Goal: Task Accomplishment & Management: Use online tool/utility

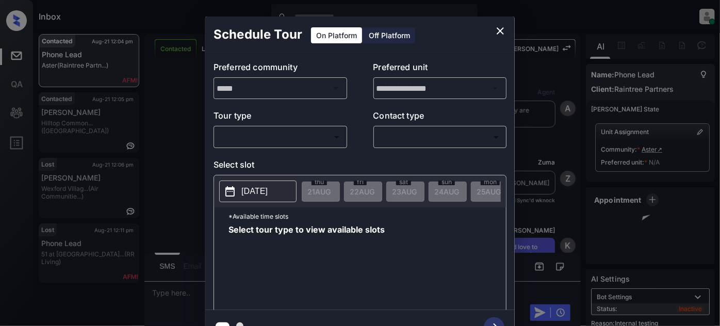
click at [322, 130] on body "Inbox [PERSON_NAME] Online Set yourself offline Set yourself on break Profile S…" at bounding box center [360, 163] width 720 height 326
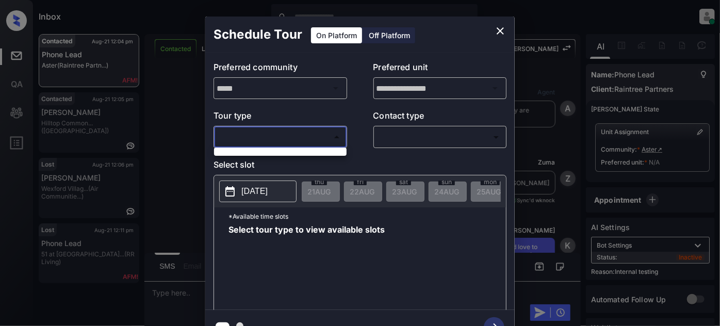
click at [494, 28] on div at bounding box center [360, 163] width 720 height 326
click at [497, 30] on icon "close" at bounding box center [500, 31] width 12 height 12
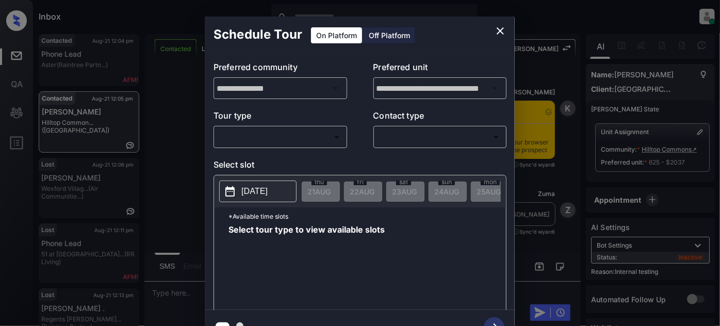
scroll to position [2780, 0]
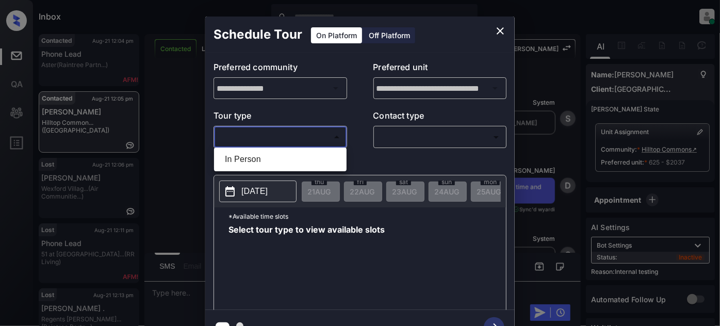
click at [281, 132] on body "Inbox Juan Carlos Manantan Online Set yourself offline Set yourself on break Pr…" at bounding box center [360, 163] width 720 height 326
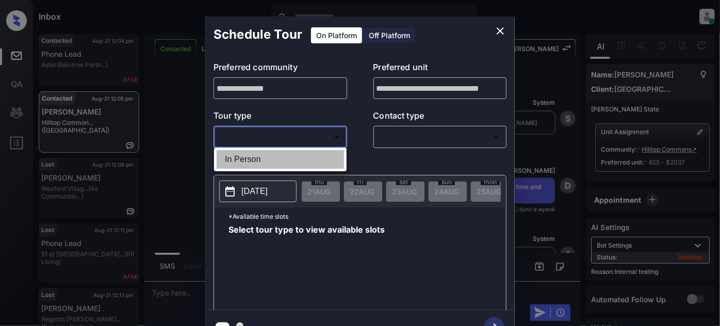
click at [256, 158] on li "In Person" at bounding box center [279, 159] width 127 height 19
type input "********"
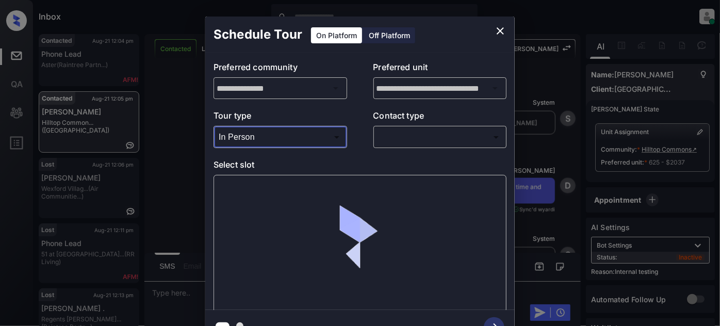
click at [389, 130] on body "Inbox Juan Carlos Manantan Online Set yourself offline Set yourself on break Pr…" at bounding box center [360, 163] width 720 height 326
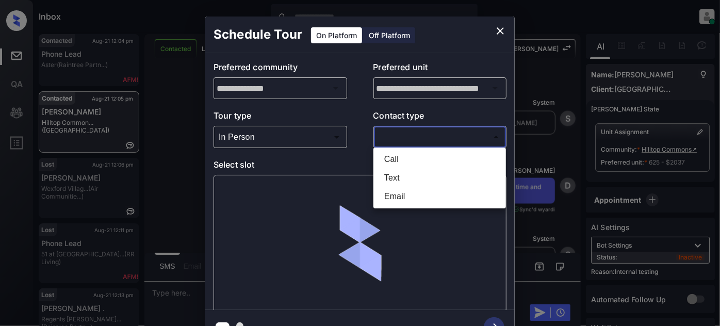
click at [390, 175] on li "Text" at bounding box center [439, 178] width 127 height 19
type input "****"
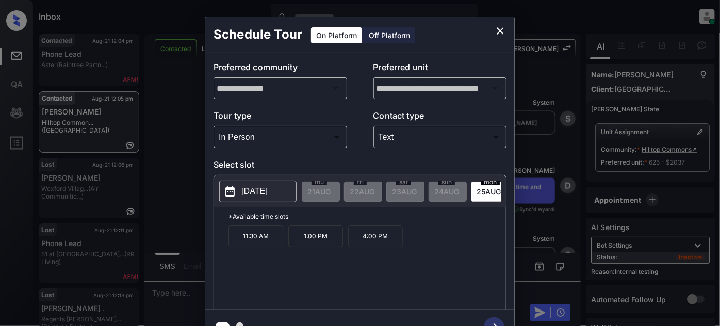
click at [245, 193] on p "2025-08-25" at bounding box center [254, 191] width 26 height 12
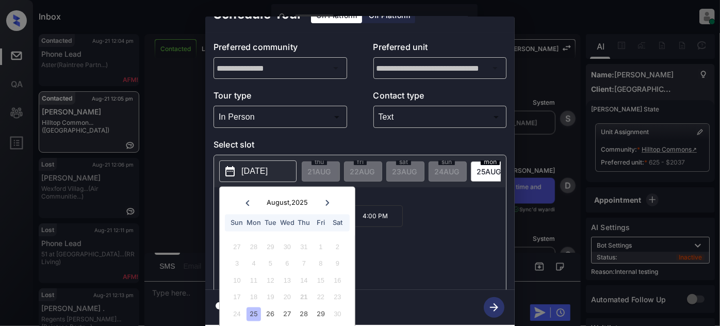
scroll to position [28, 0]
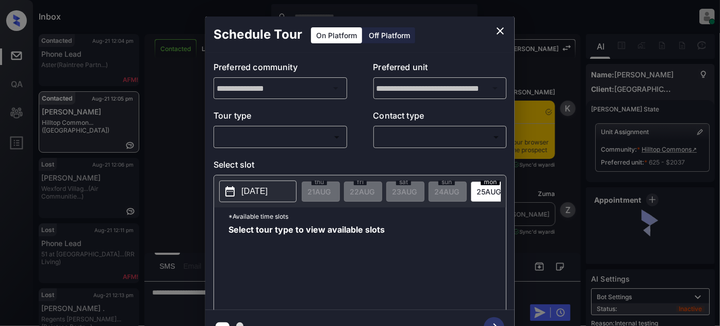
scroll to position [2780, 0]
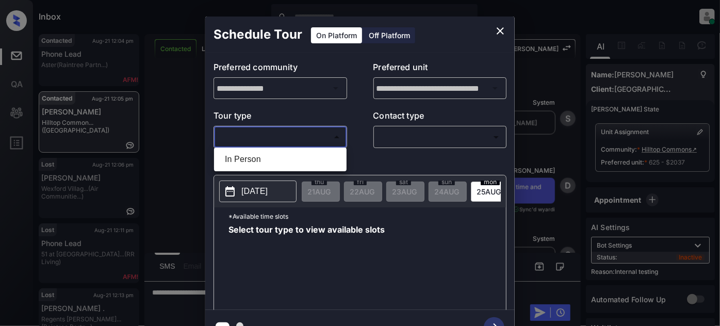
click at [326, 139] on body "Inbox Juan Carlos Manantan Online Set yourself offline Set yourself on break Pr…" at bounding box center [360, 163] width 720 height 326
click at [288, 159] on li "In Person" at bounding box center [279, 159] width 127 height 19
type input "********"
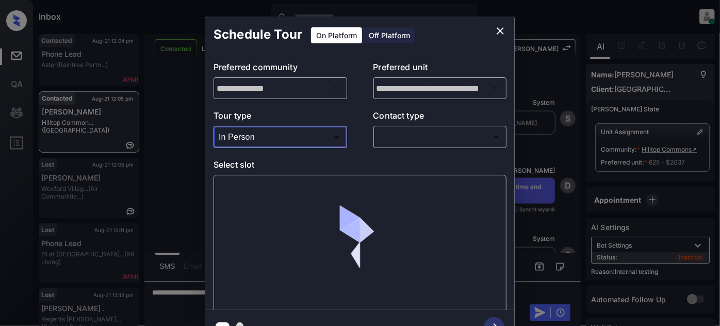
click at [412, 131] on body "Inbox Juan Carlos Manantan Online Set yourself offline Set yourself on break Pr…" at bounding box center [360, 163] width 720 height 326
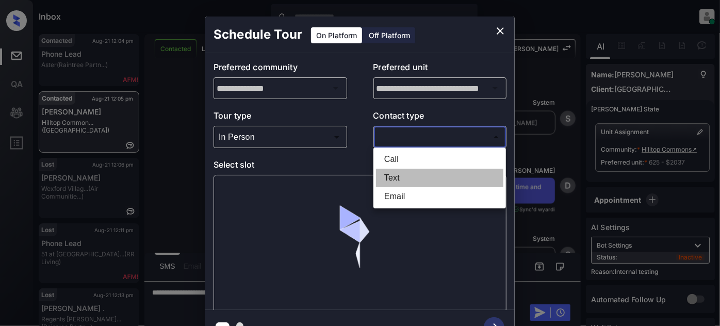
click at [409, 172] on li "Text" at bounding box center [439, 178] width 127 height 19
type input "****"
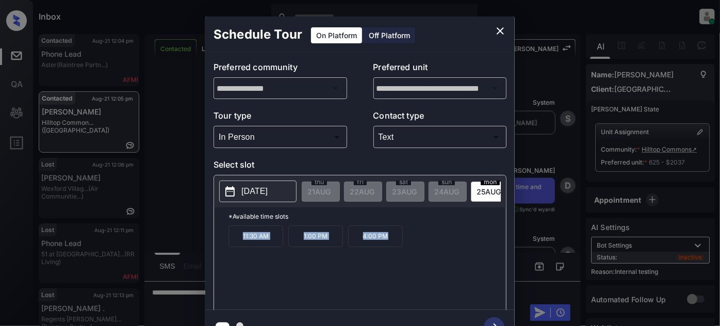
drag, startPoint x: 232, startPoint y: 245, endPoint x: 396, endPoint y: 244, distance: 164.4
click at [396, 244] on div "11:30 AM 1:00 PM 4:00 PM" at bounding box center [366, 266] width 277 height 82
copy div "11:30 AM 1:00 PM 4:00 PM"
click at [500, 26] on icon "close" at bounding box center [500, 31] width 12 height 12
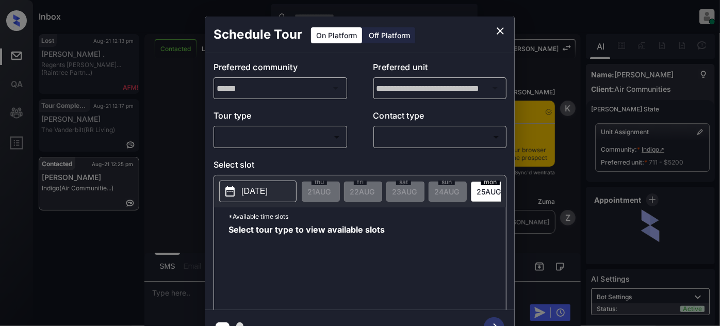
scroll to position [951, 0]
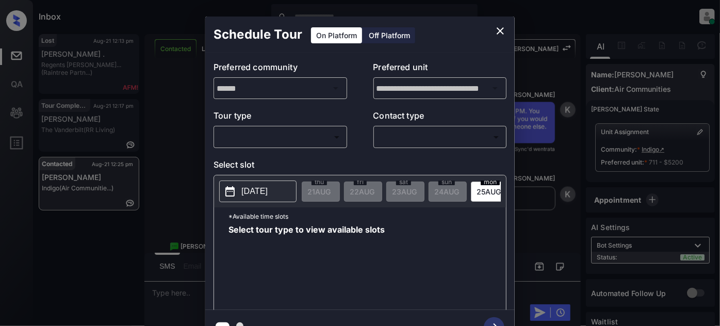
click at [288, 131] on body "Inbox [PERSON_NAME] Online Set yourself offline Set yourself on break Profile S…" at bounding box center [360, 163] width 720 height 326
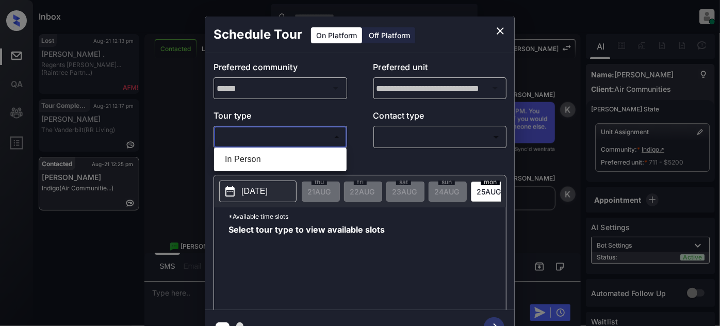
click at [264, 153] on li "In Person" at bounding box center [279, 159] width 127 height 19
type input "********"
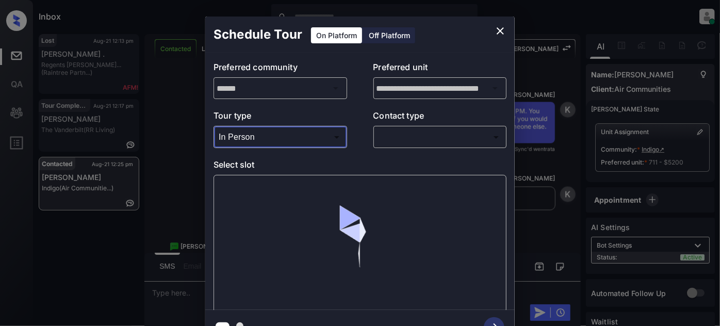
click at [408, 134] on body "Inbox [PERSON_NAME] Online Set yourself offline Set yourself on break Profile S…" at bounding box center [360, 163] width 720 height 326
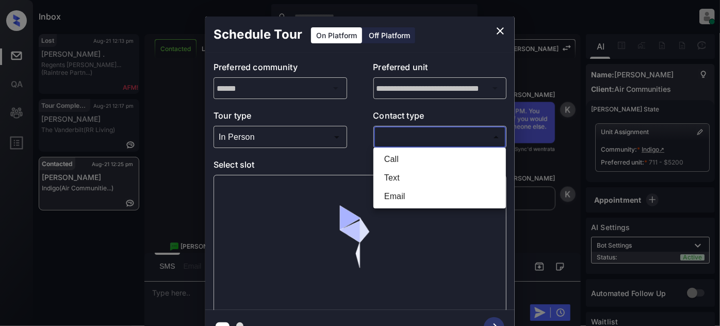
click at [405, 169] on li "Text" at bounding box center [439, 178] width 127 height 19
type input "****"
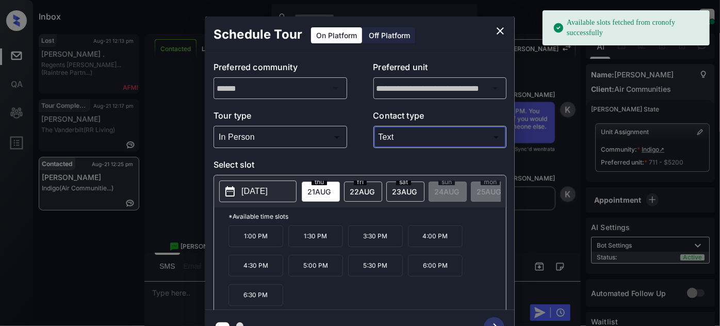
click at [272, 239] on p "1:00 PM" at bounding box center [255, 236] width 55 height 22
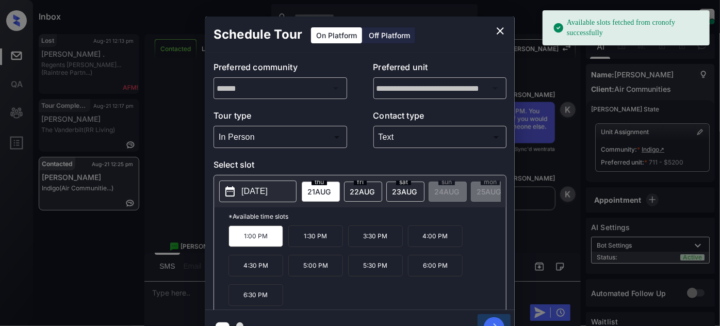
click at [493, 320] on icon "button" at bounding box center [493, 327] width 21 height 21
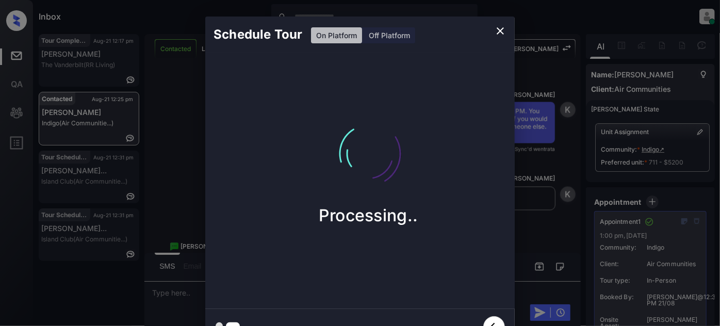
click at [502, 28] on icon "close" at bounding box center [499, 30] width 7 height 7
